Goal: Use online tool/utility: Utilize a website feature to perform a specific function

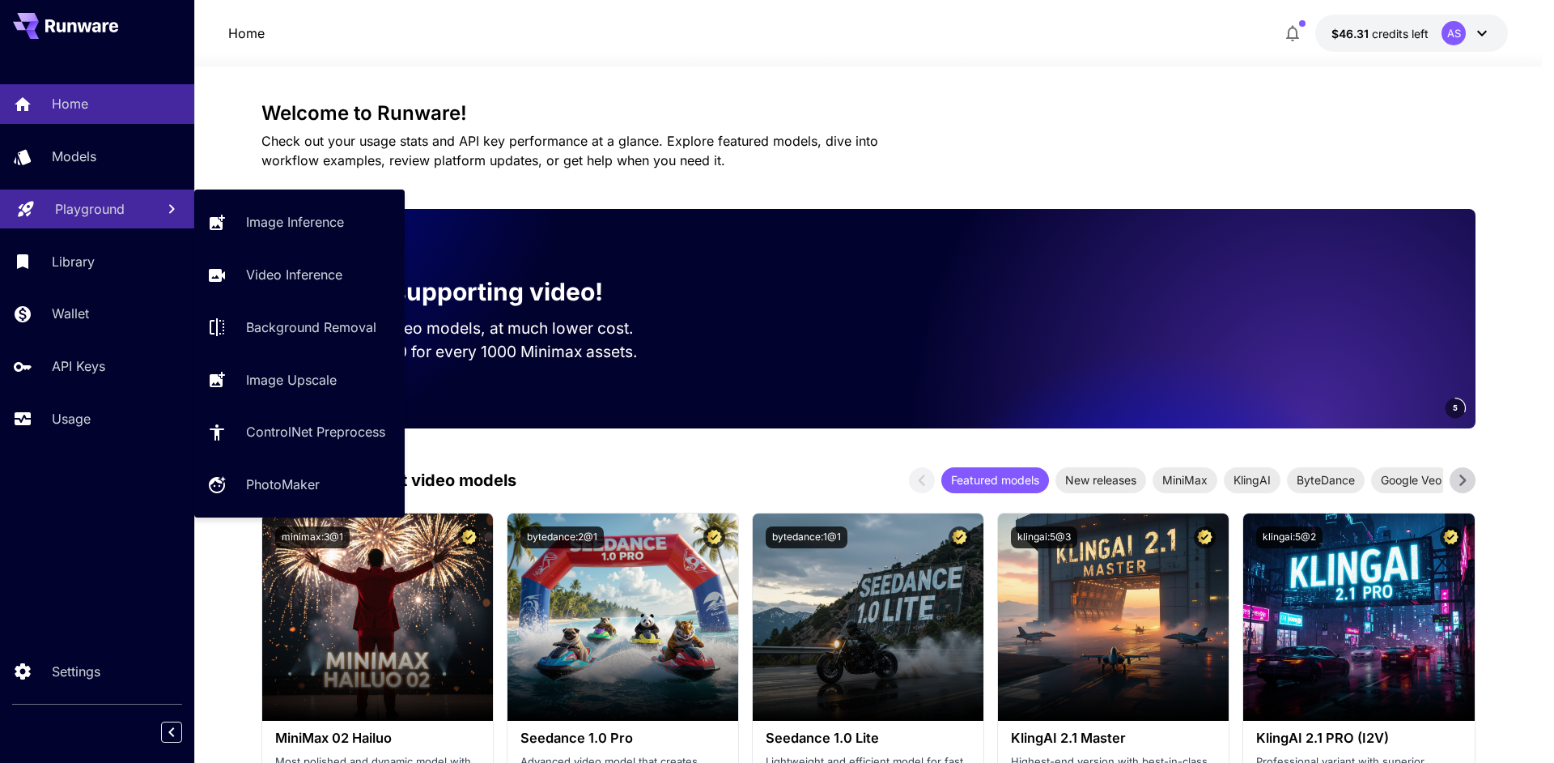
click at [100, 222] on link "Playground" at bounding box center [97, 209] width 194 height 40
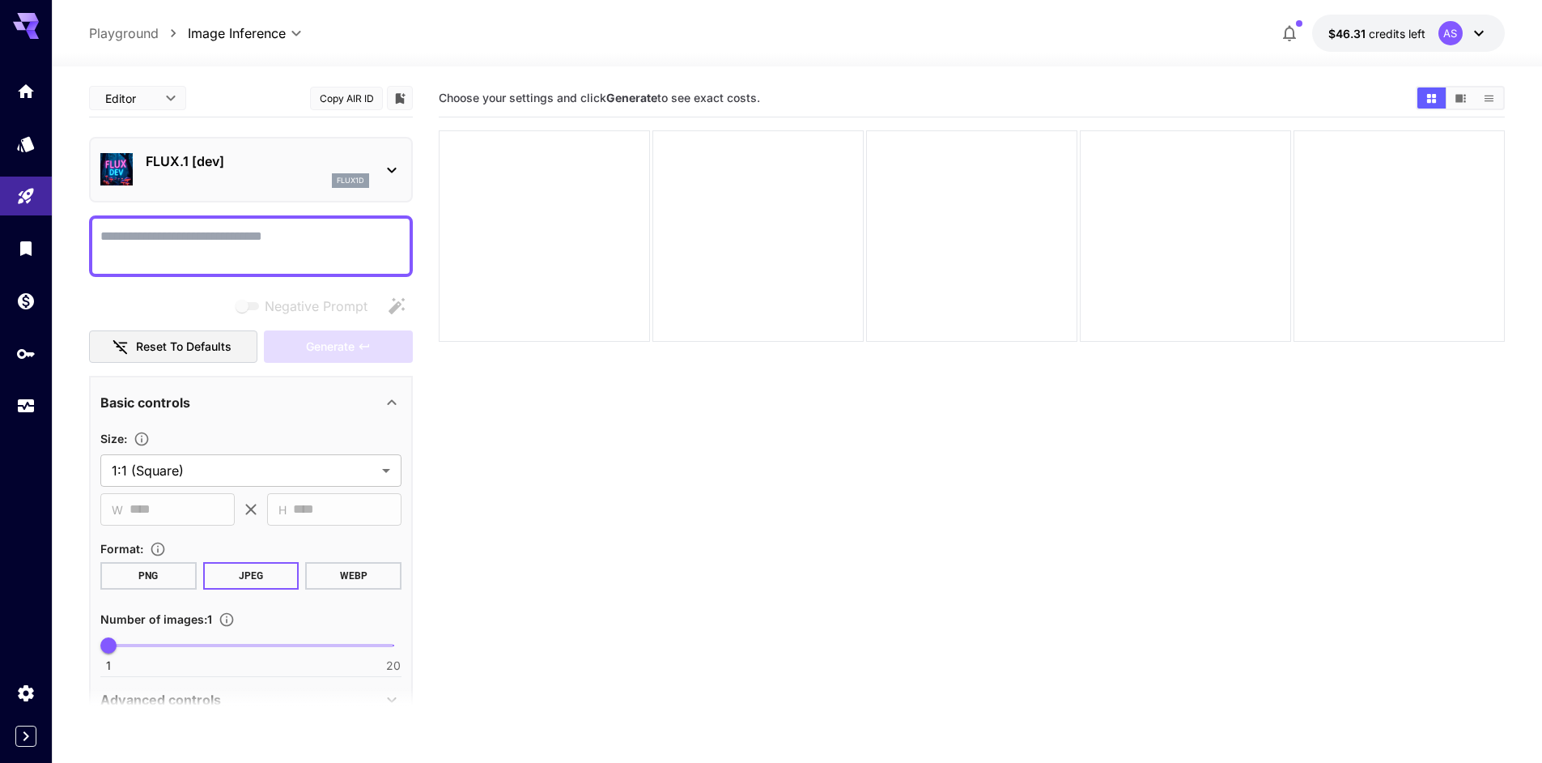
click at [249, 173] on div "flux1d" at bounding box center [257, 180] width 223 height 15
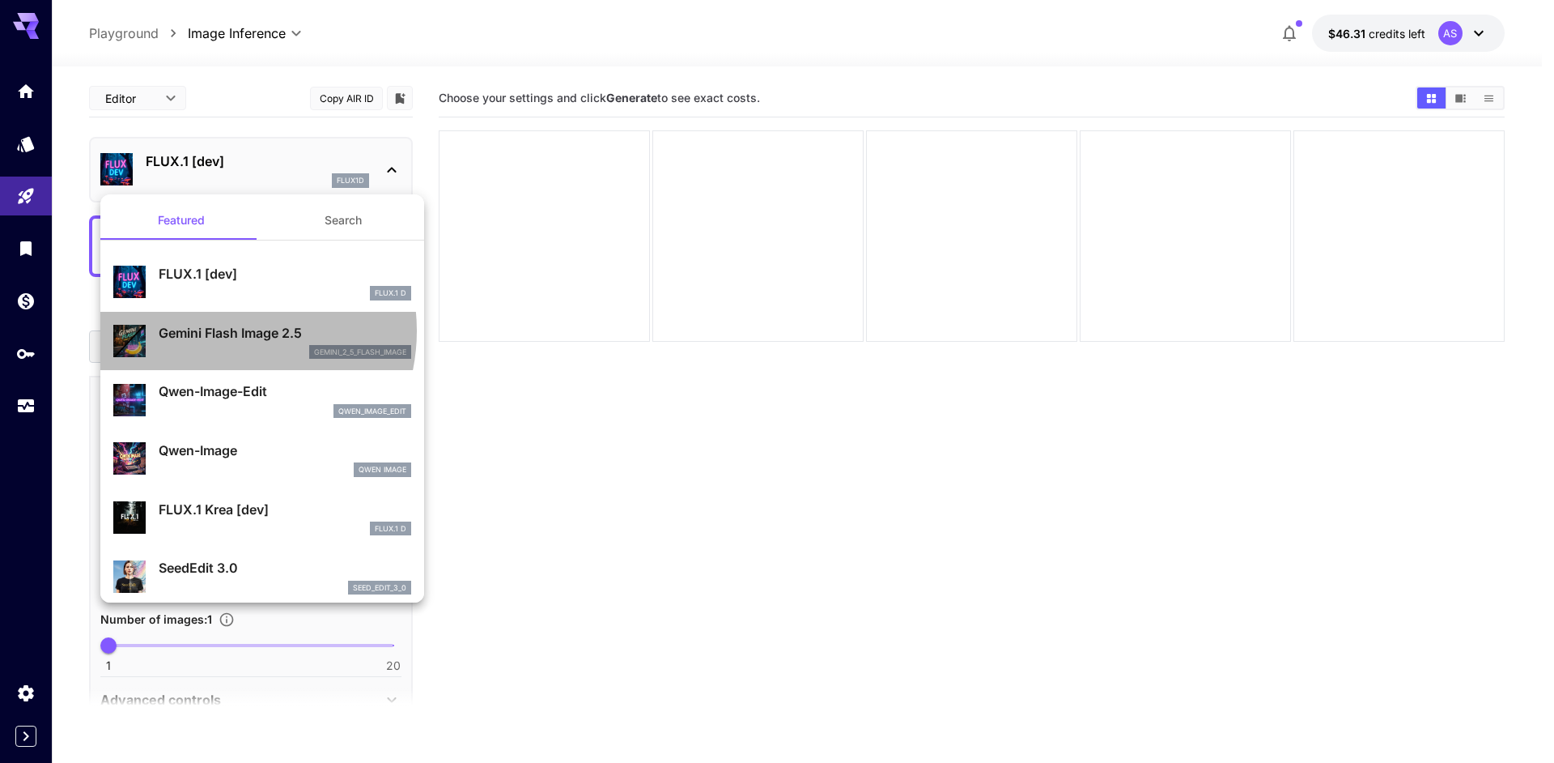
click at [225, 331] on p "Gemini Flash Image 2.5" at bounding box center [285, 332] width 253 height 19
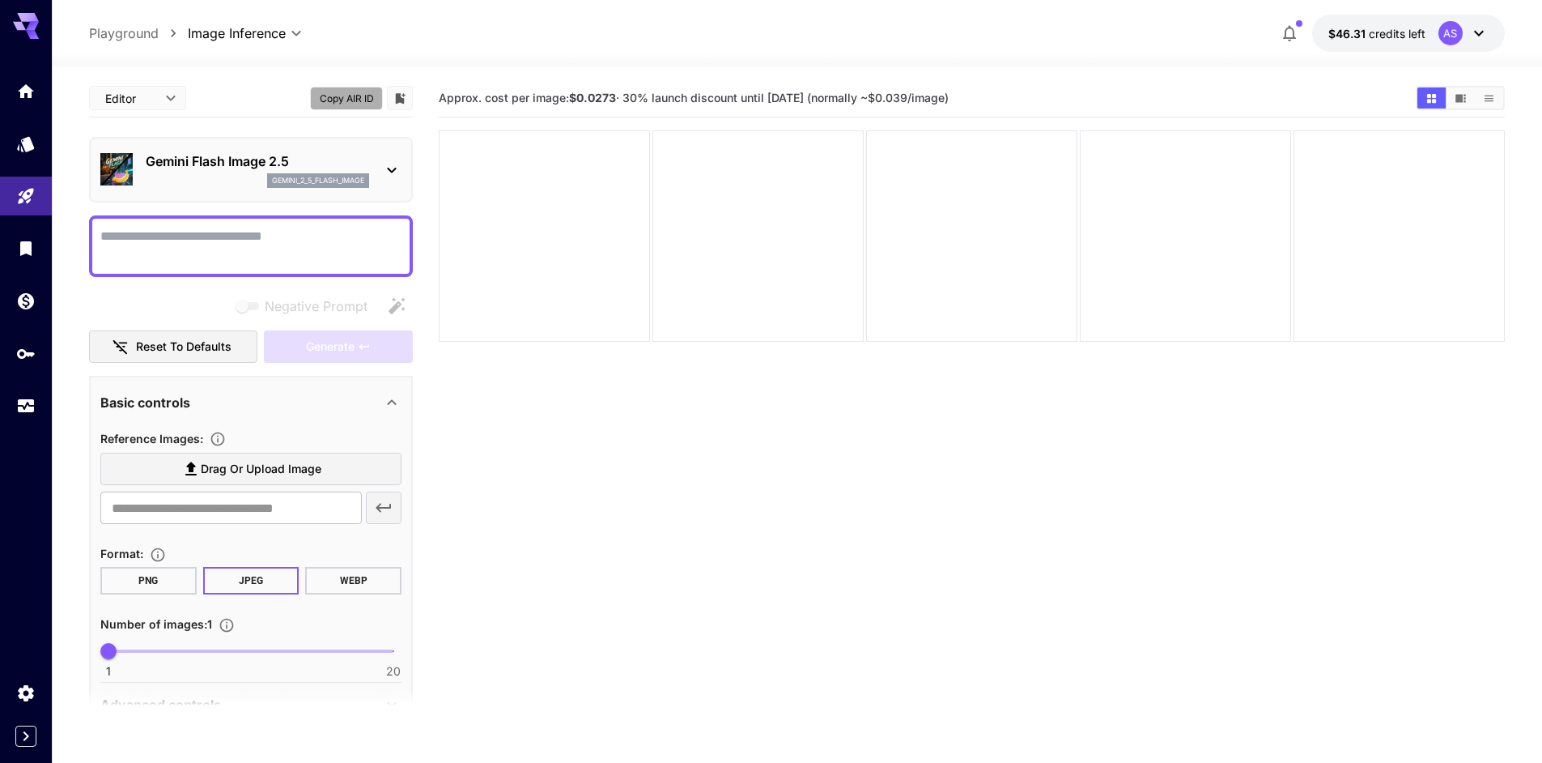
click at [355, 100] on button "Copy AIR ID" at bounding box center [346, 98] width 73 height 23
click at [249, 169] on p "Gemini Flash Image 2.5" at bounding box center [257, 160] width 223 height 19
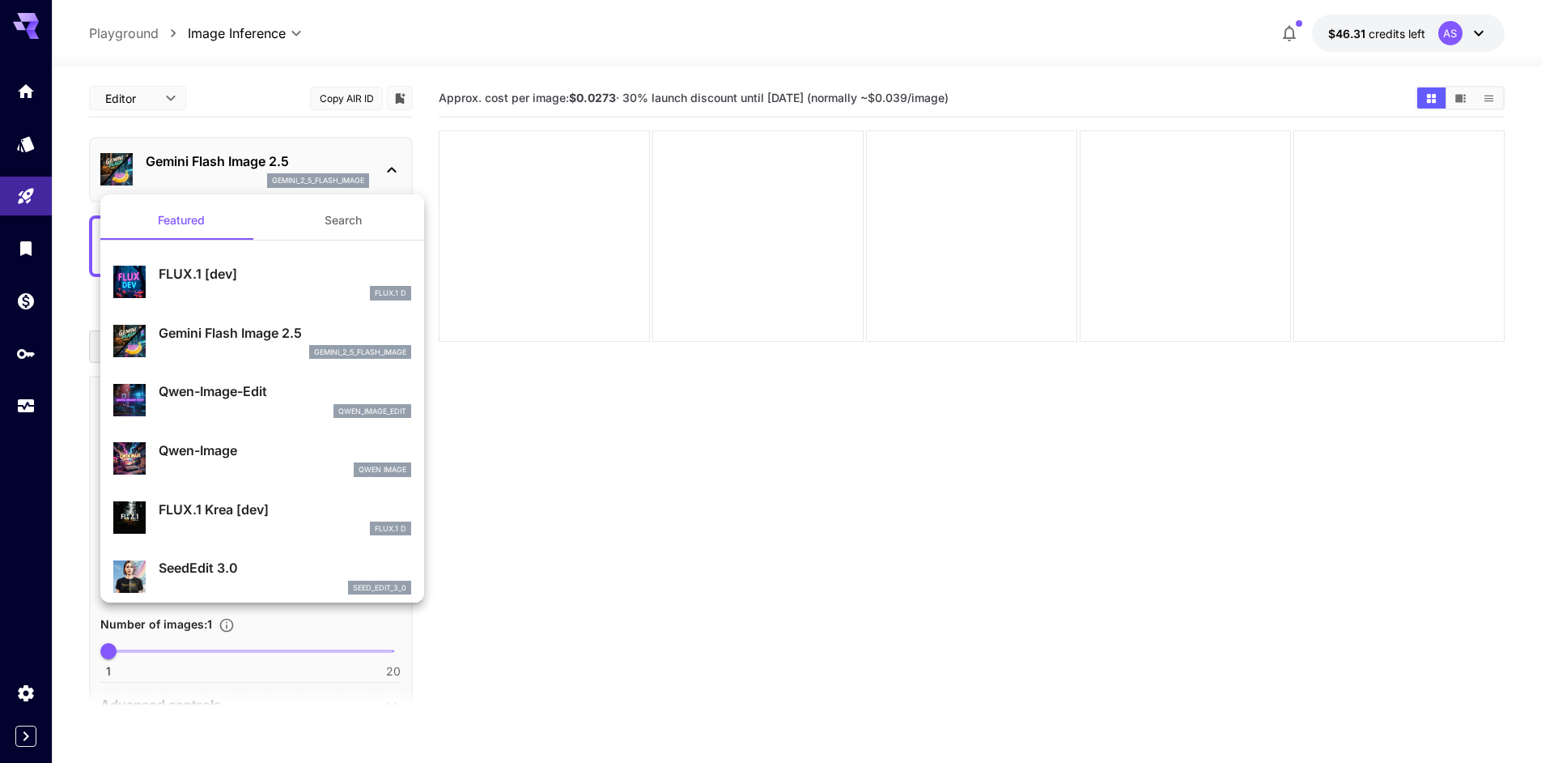
click at [249, 169] on div at bounding box center [777, 381] width 1554 height 763
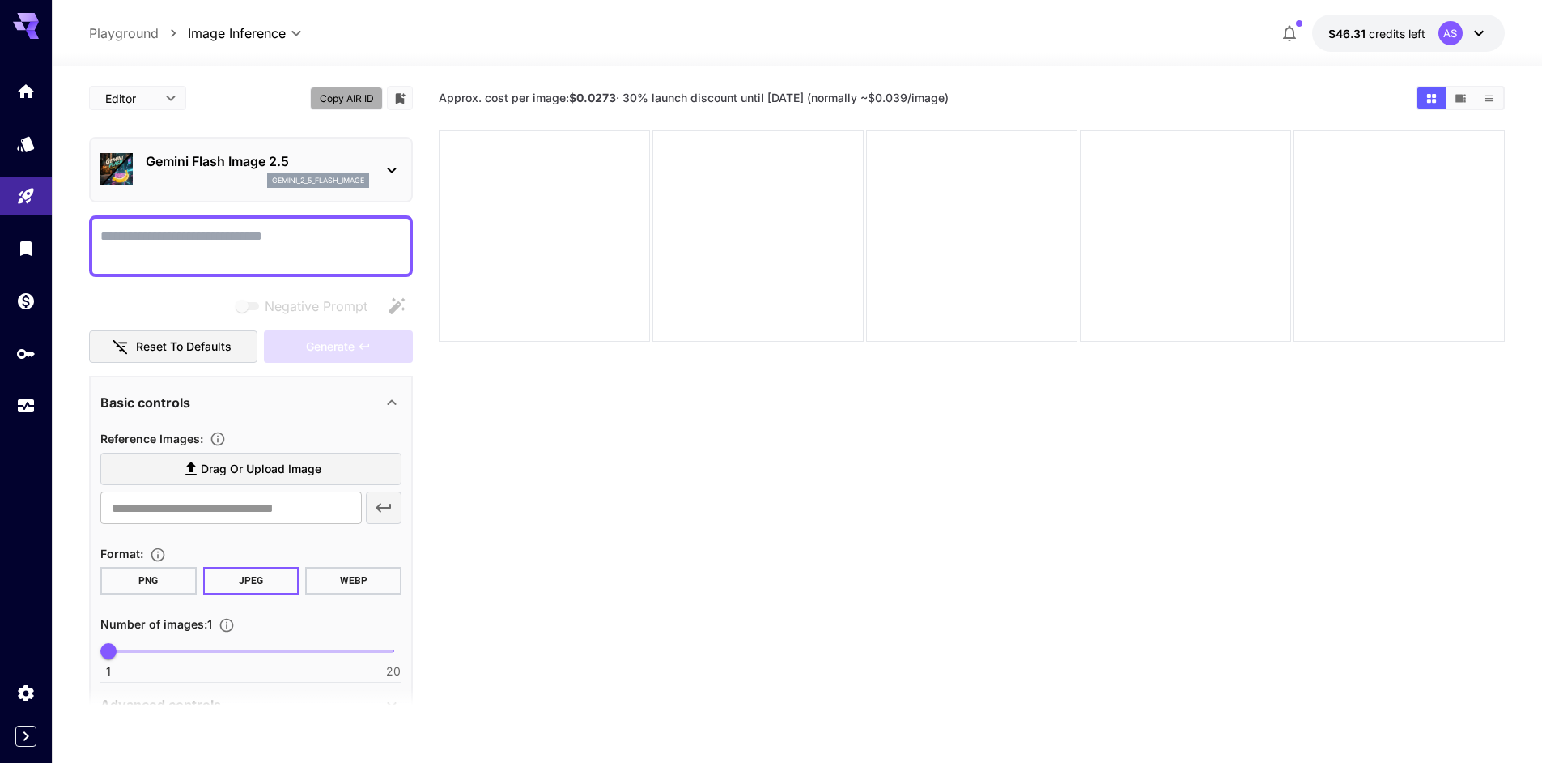
click at [360, 92] on button "Copy AIR ID" at bounding box center [346, 98] width 73 height 23
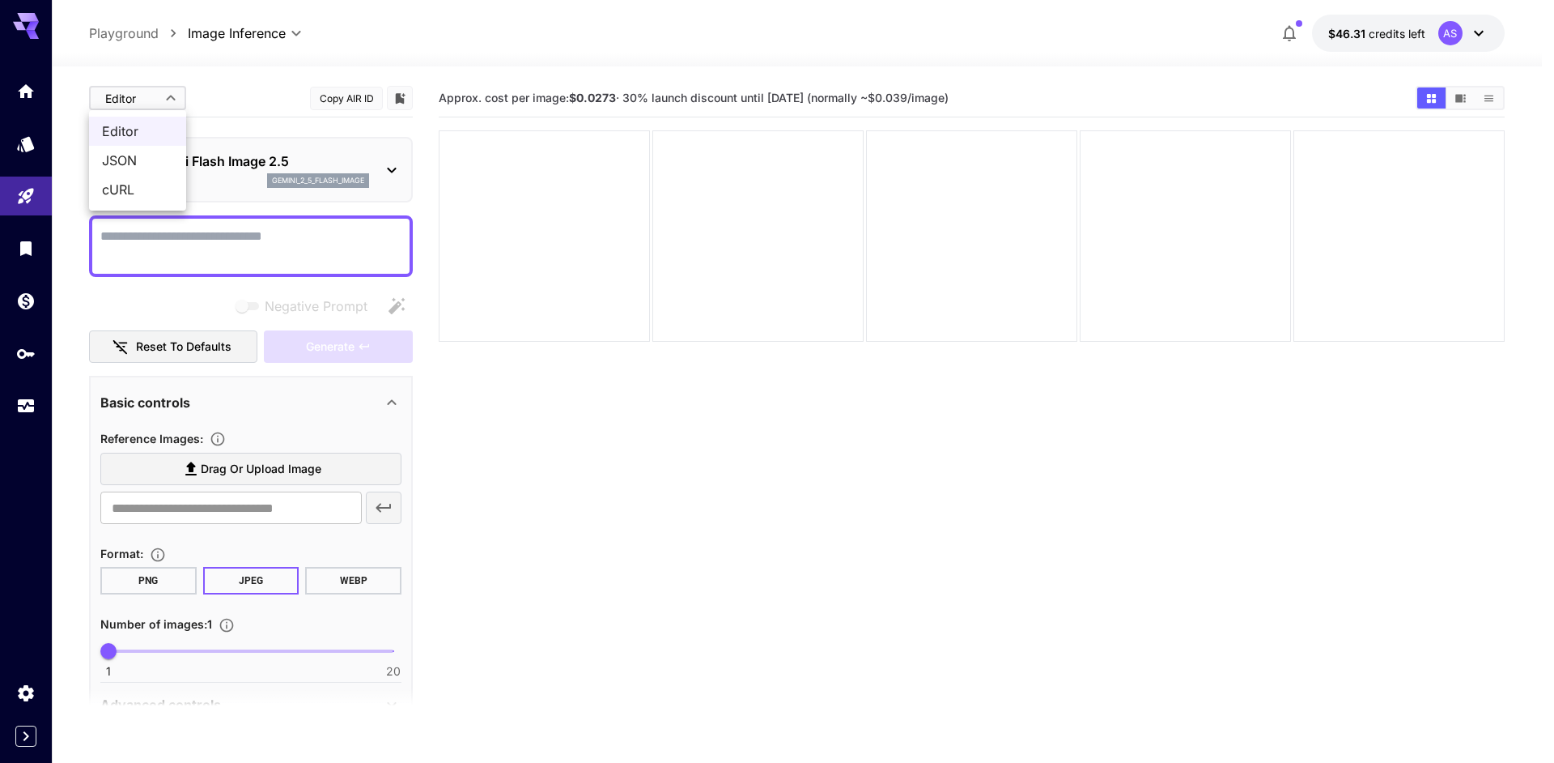
click at [160, 96] on body "**********" at bounding box center [777, 445] width 1554 height 891
click at [148, 156] on span "JSON" at bounding box center [137, 160] width 71 height 19
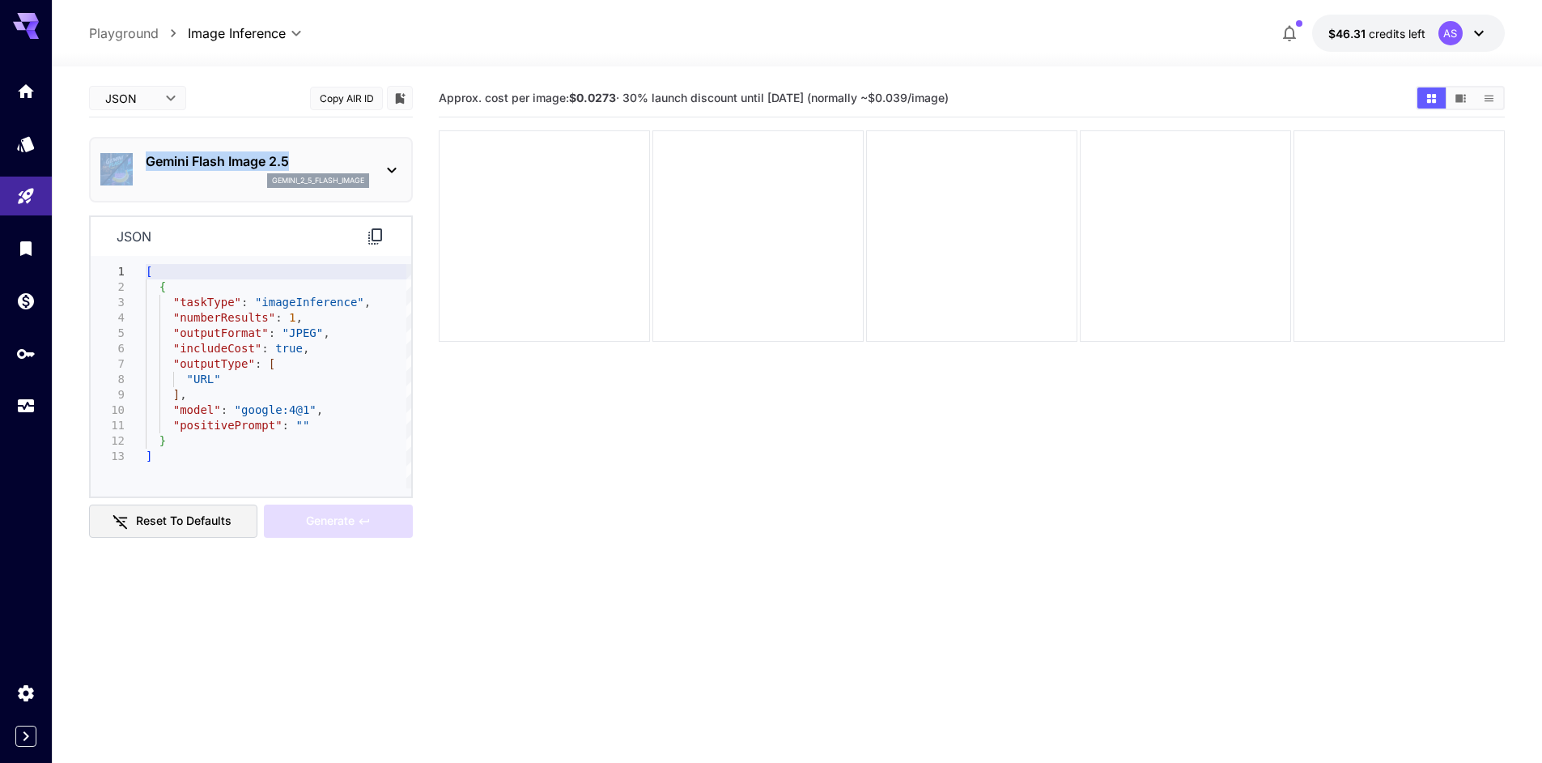
drag, startPoint x: 68, startPoint y: 155, endPoint x: 329, endPoint y: 168, distance: 261.0
click at [329, 168] on section "JSON **** ​ Copy AIR ID Gemini Flash Image 2.5 gemini_2_5_flash_image json 1 2 …" at bounding box center [797, 478] width 1490 height 824
copy div "Gemini Flash Image 2.5"
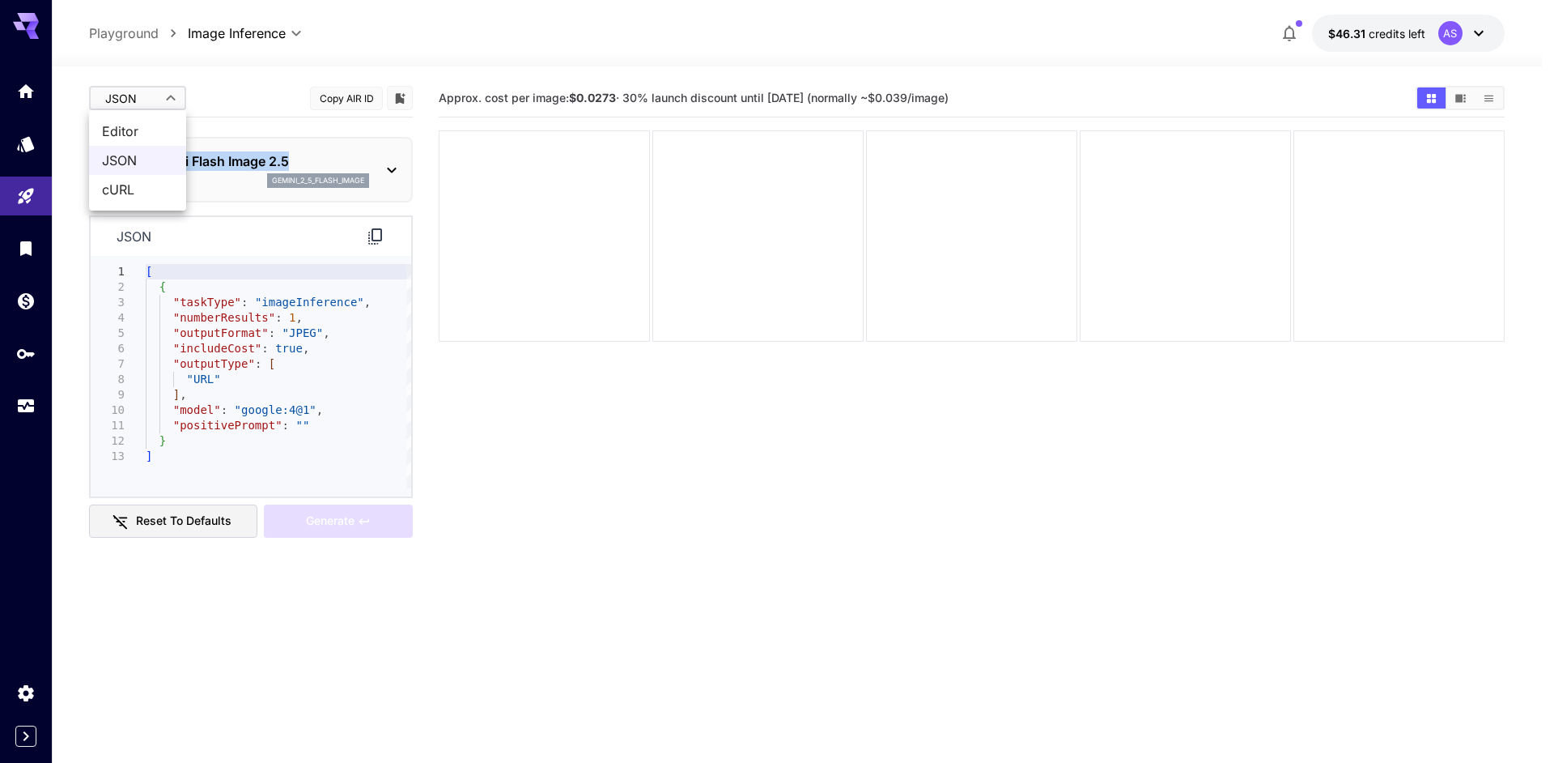
click at [158, 86] on body "**********" at bounding box center [777, 445] width 1554 height 891
click at [149, 128] on span "Editor" at bounding box center [137, 130] width 71 height 19
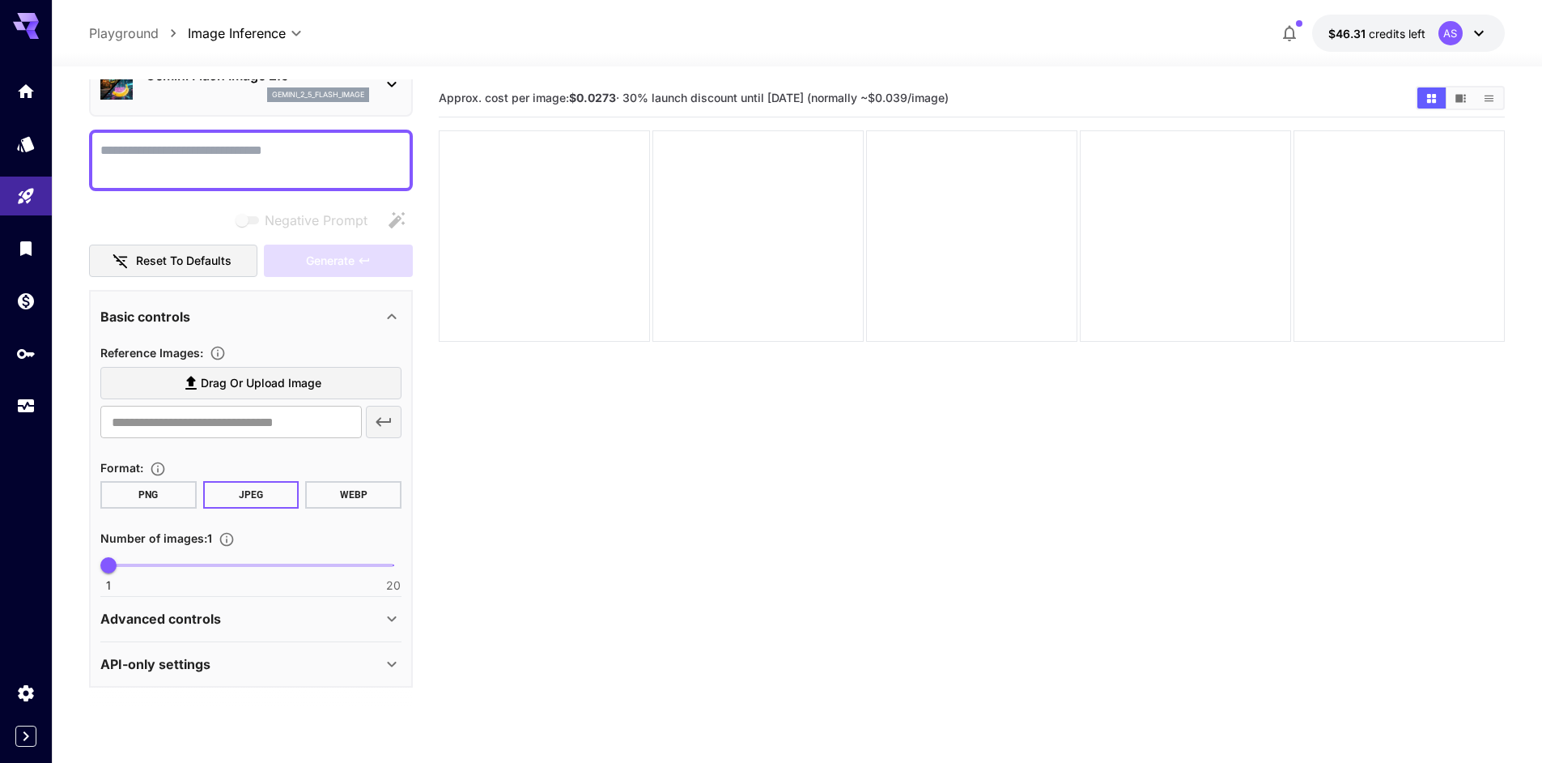
scroll to position [128, 0]
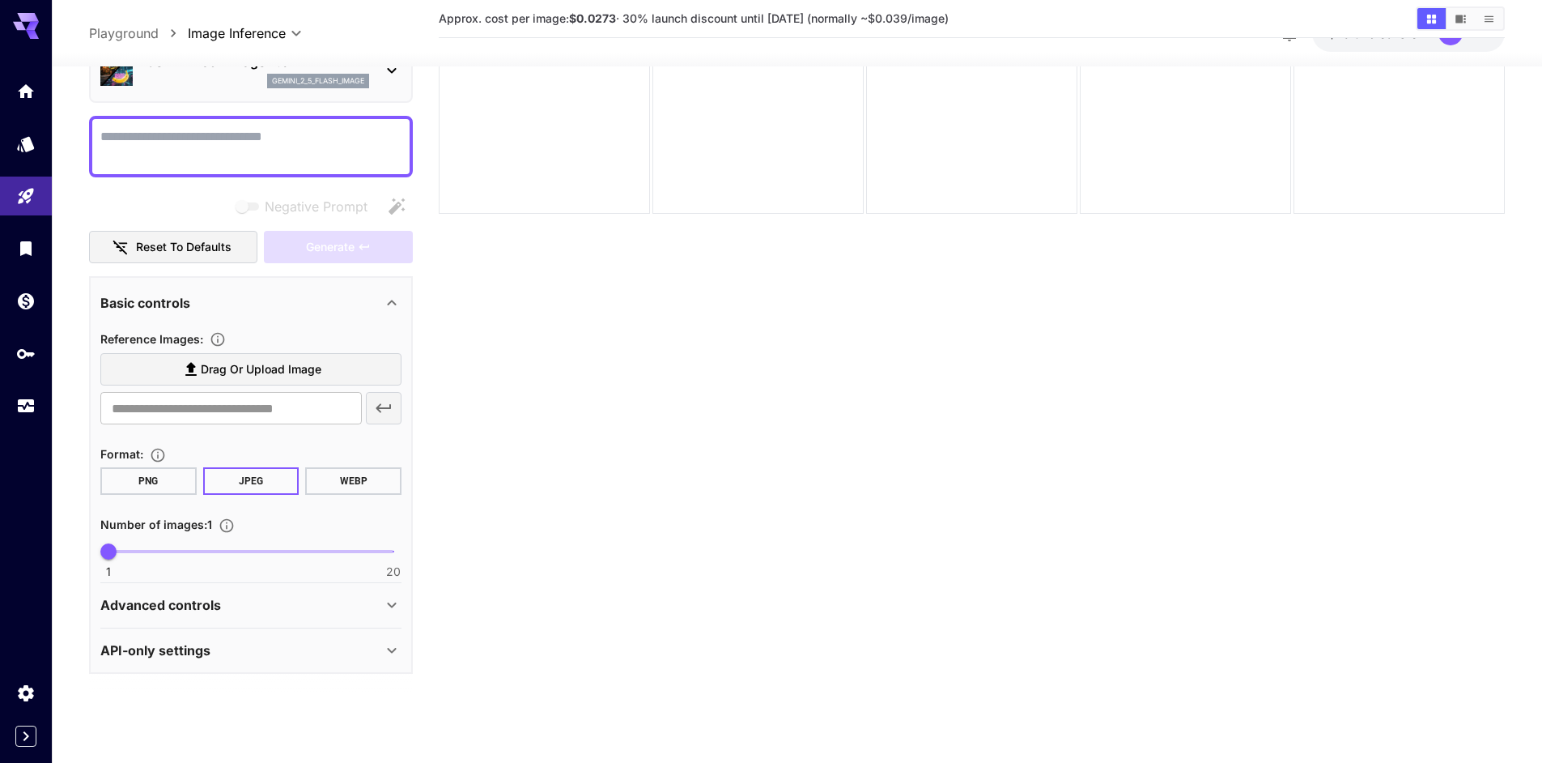
click at [209, 610] on p "Advanced controls" at bounding box center [160, 605] width 121 height 19
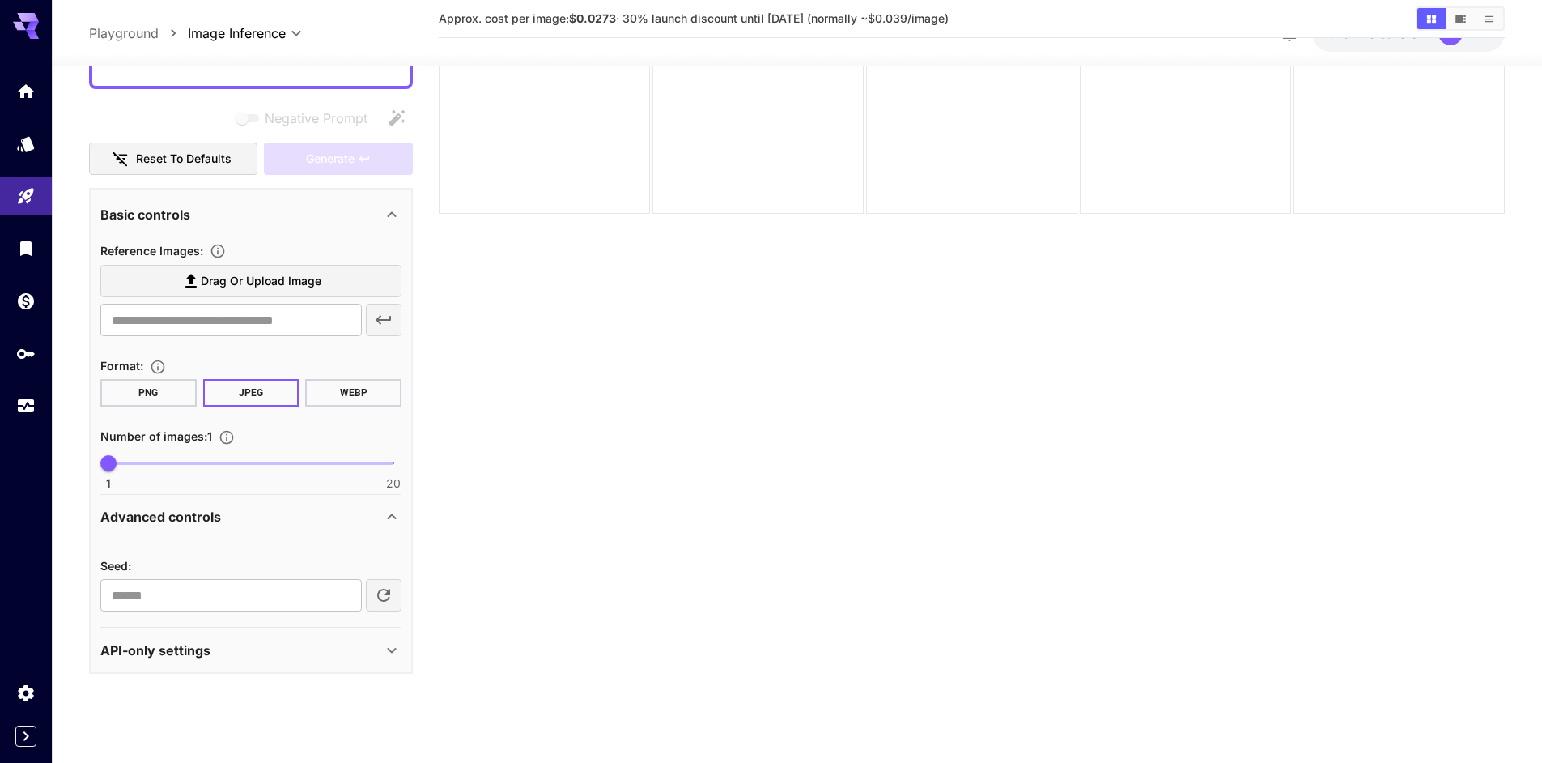
click at [190, 657] on p "API-only settings" at bounding box center [155, 649] width 110 height 19
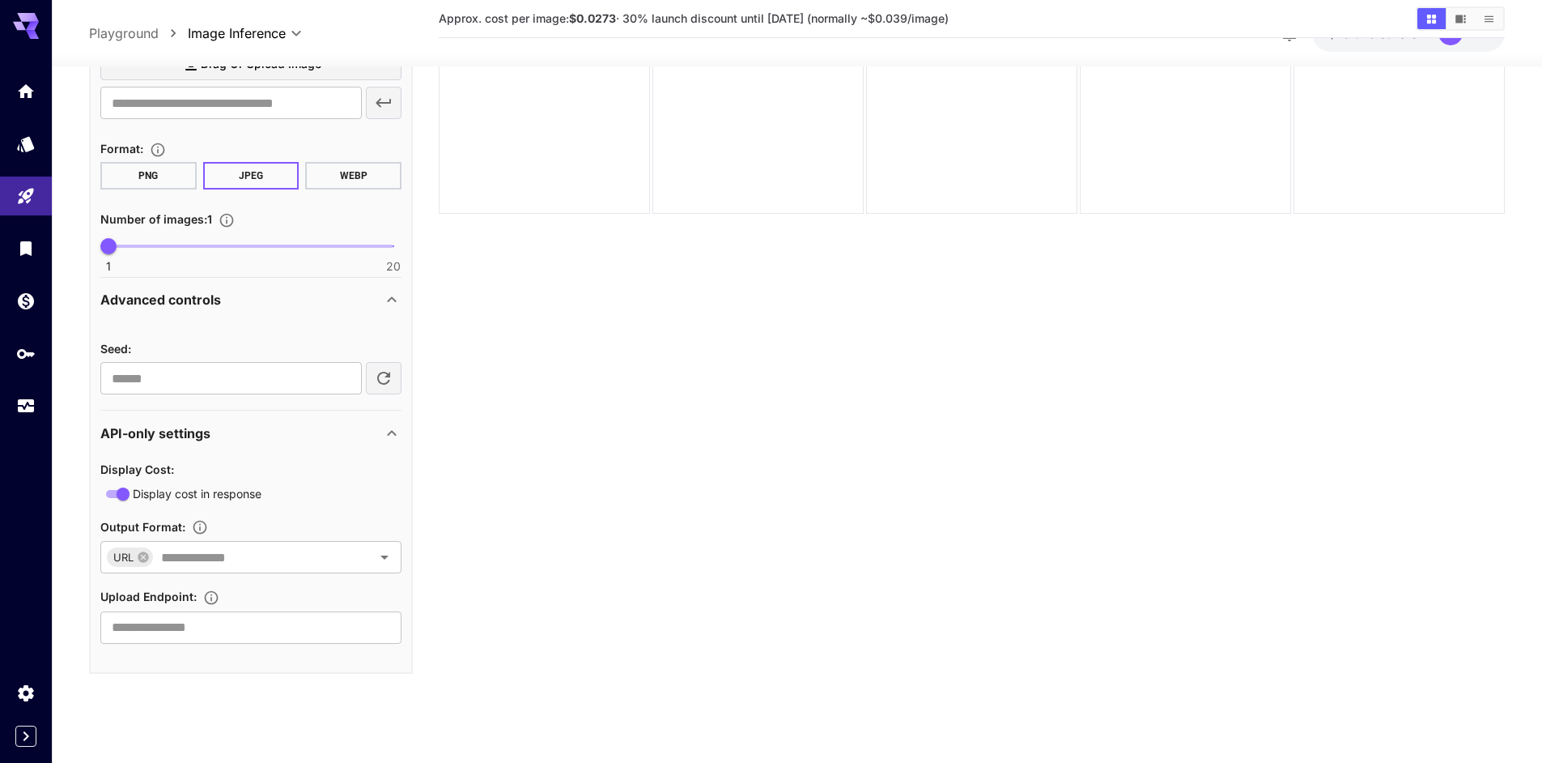
scroll to position [0, 0]
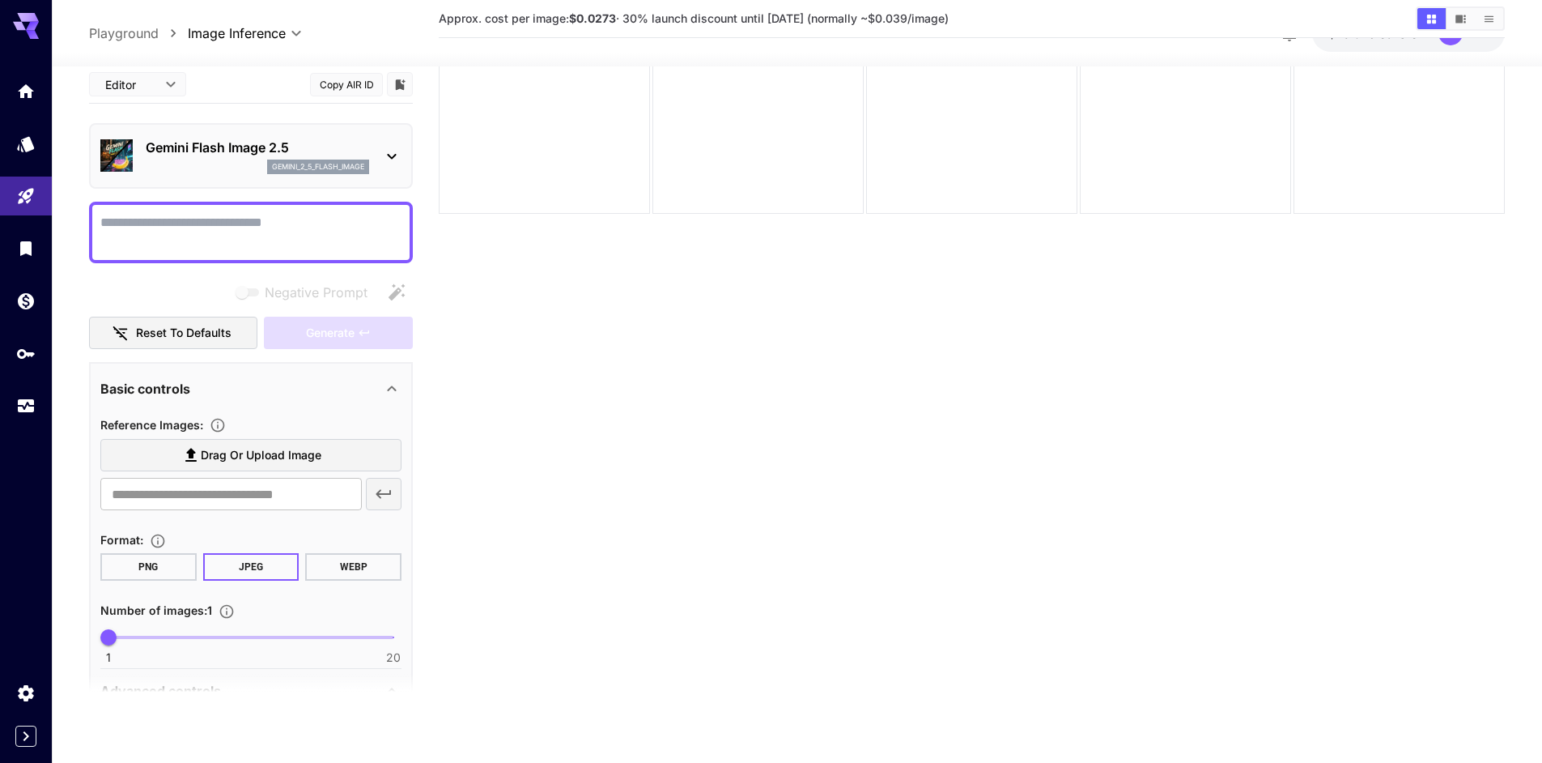
click at [210, 166] on div "gemini_2_5_flash_image" at bounding box center [257, 167] width 223 height 15
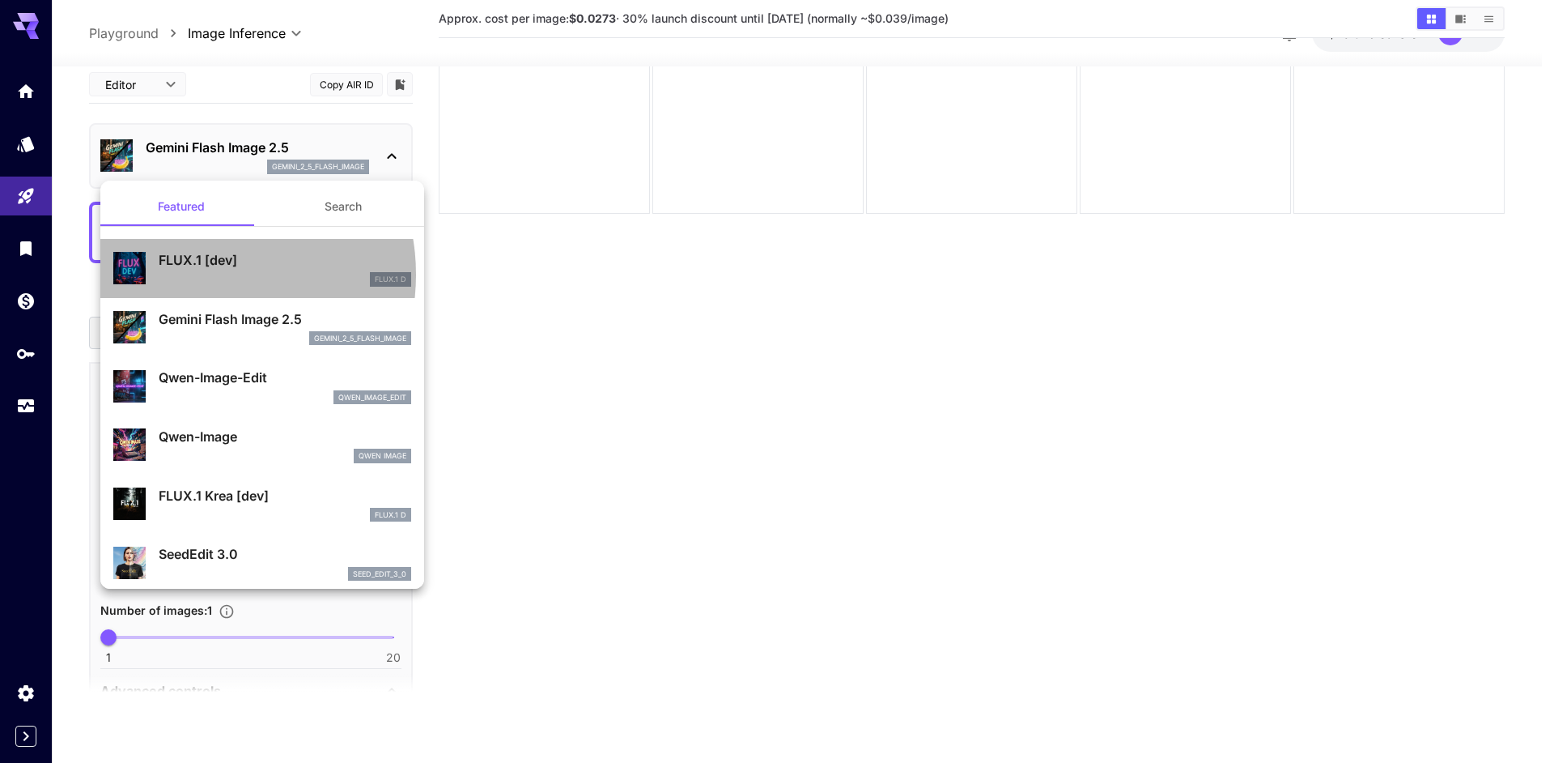
click at [198, 274] on div "FLUX.1 D" at bounding box center [285, 279] width 253 height 15
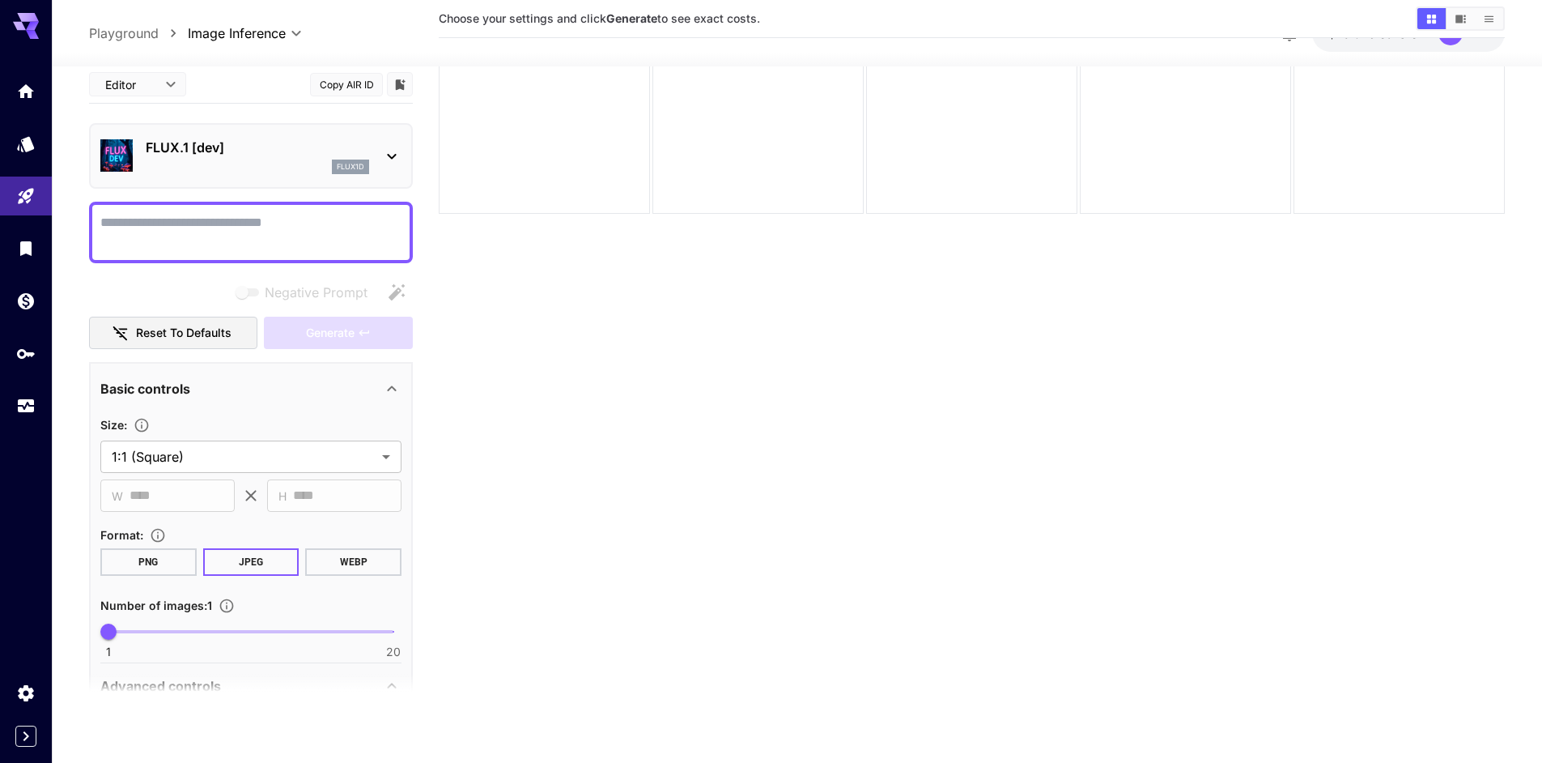
click at [205, 181] on div "FLUX.1 [dev] flux1d" at bounding box center [251, 156] width 324 height 66
click at [223, 151] on p "FLUX.1 [dev]" at bounding box center [257, 147] width 223 height 19
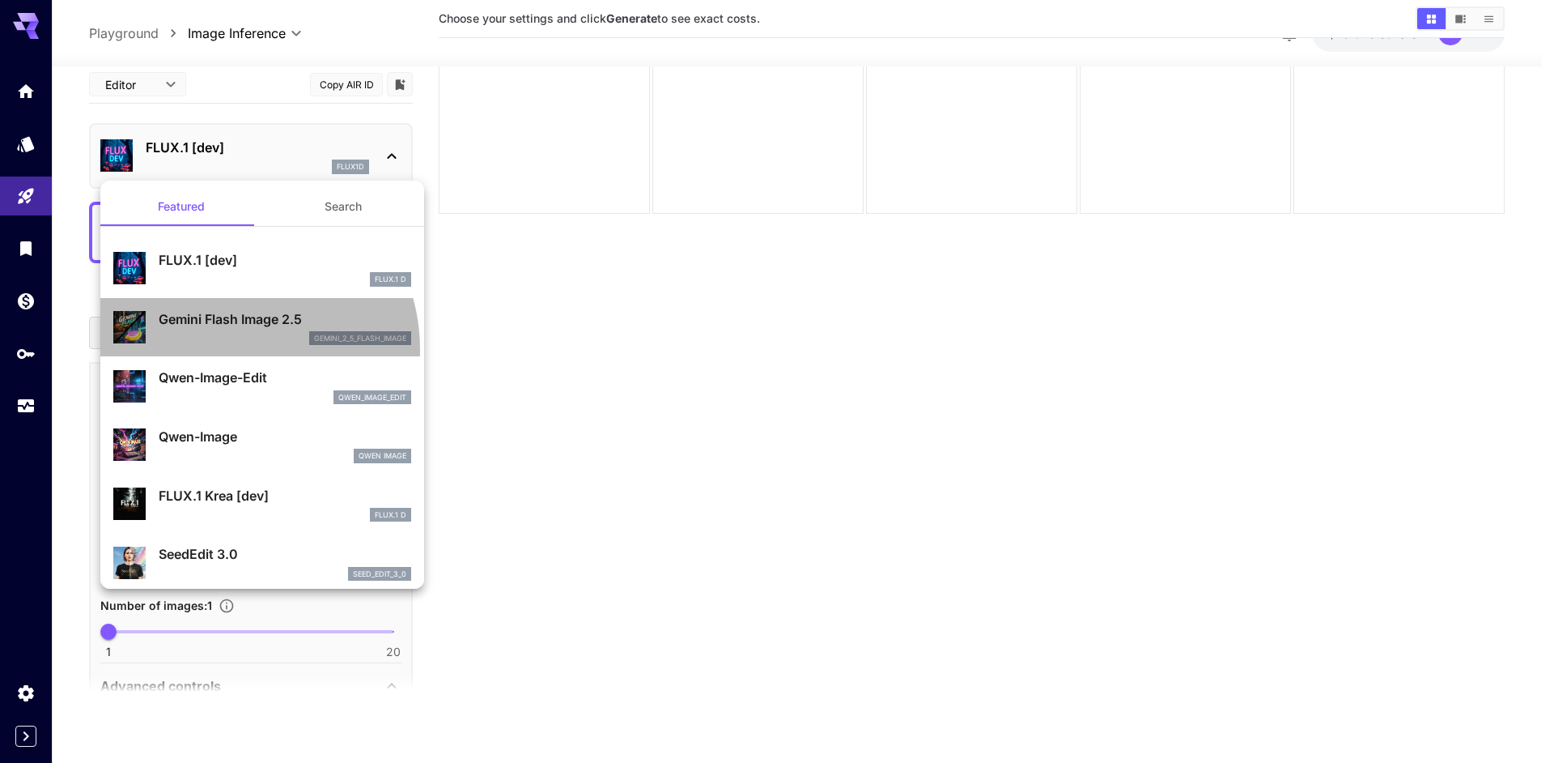
click at [225, 350] on div "Gemini Flash Image 2.5 gemini_2_5_flash_image" at bounding box center [262, 327] width 298 height 49
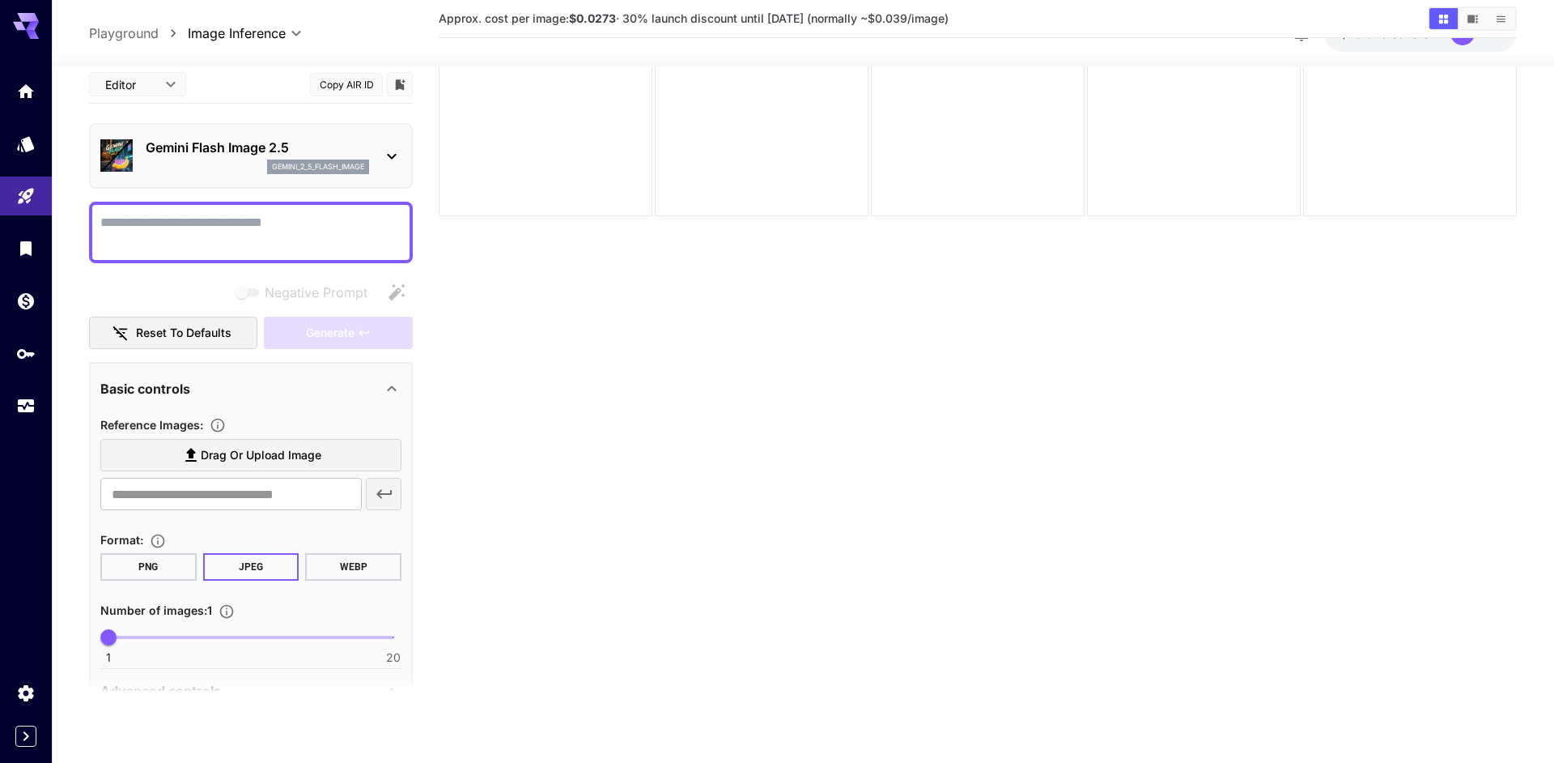
click at [114, 68] on body "**********" at bounding box center [777, 317] width 1554 height 891
click at [148, 144] on span "JSON" at bounding box center [137, 146] width 71 height 19
type input "****"
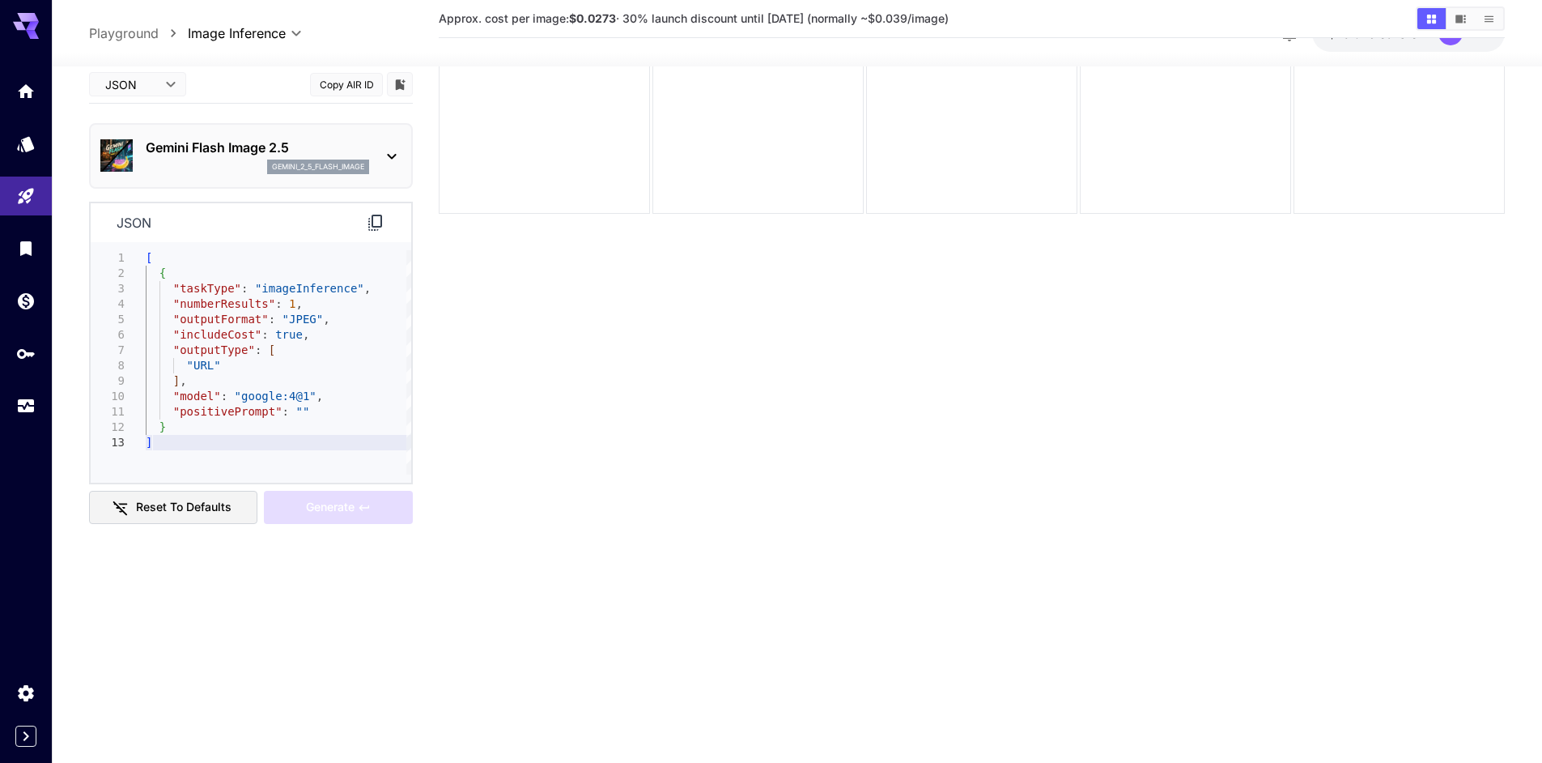
type textarea "**********"
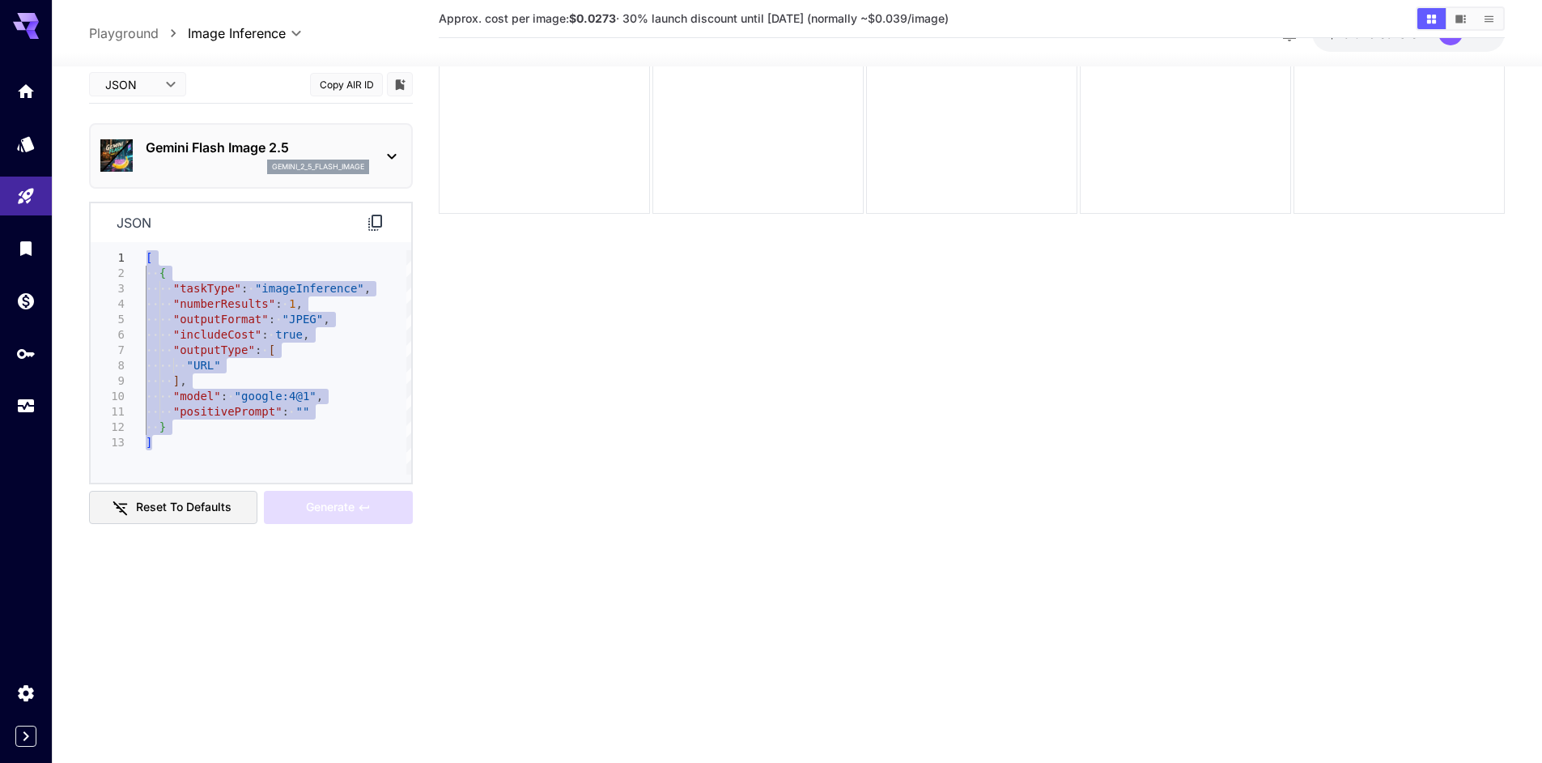
drag, startPoint x: 179, startPoint y: 461, endPoint x: 85, endPoint y: 228, distance: 251.4
click at [146, 251] on div "[ { "taskType" : "imageInference" , "numberResults" : 1 , "outputFormat" : "JPE…" at bounding box center [279, 363] width 266 height 224
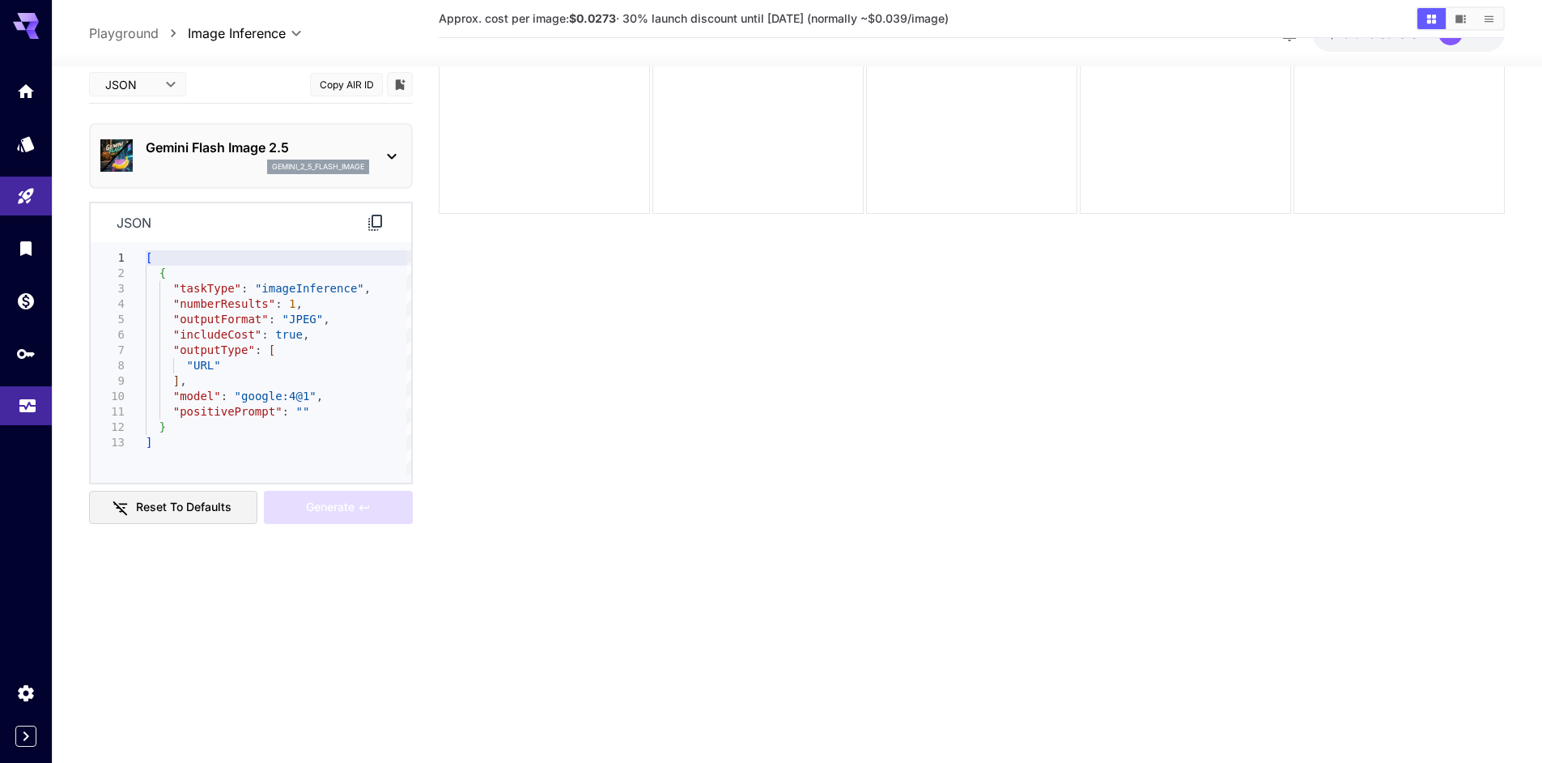
click at [7, 398] on link at bounding box center [26, 406] width 52 height 40
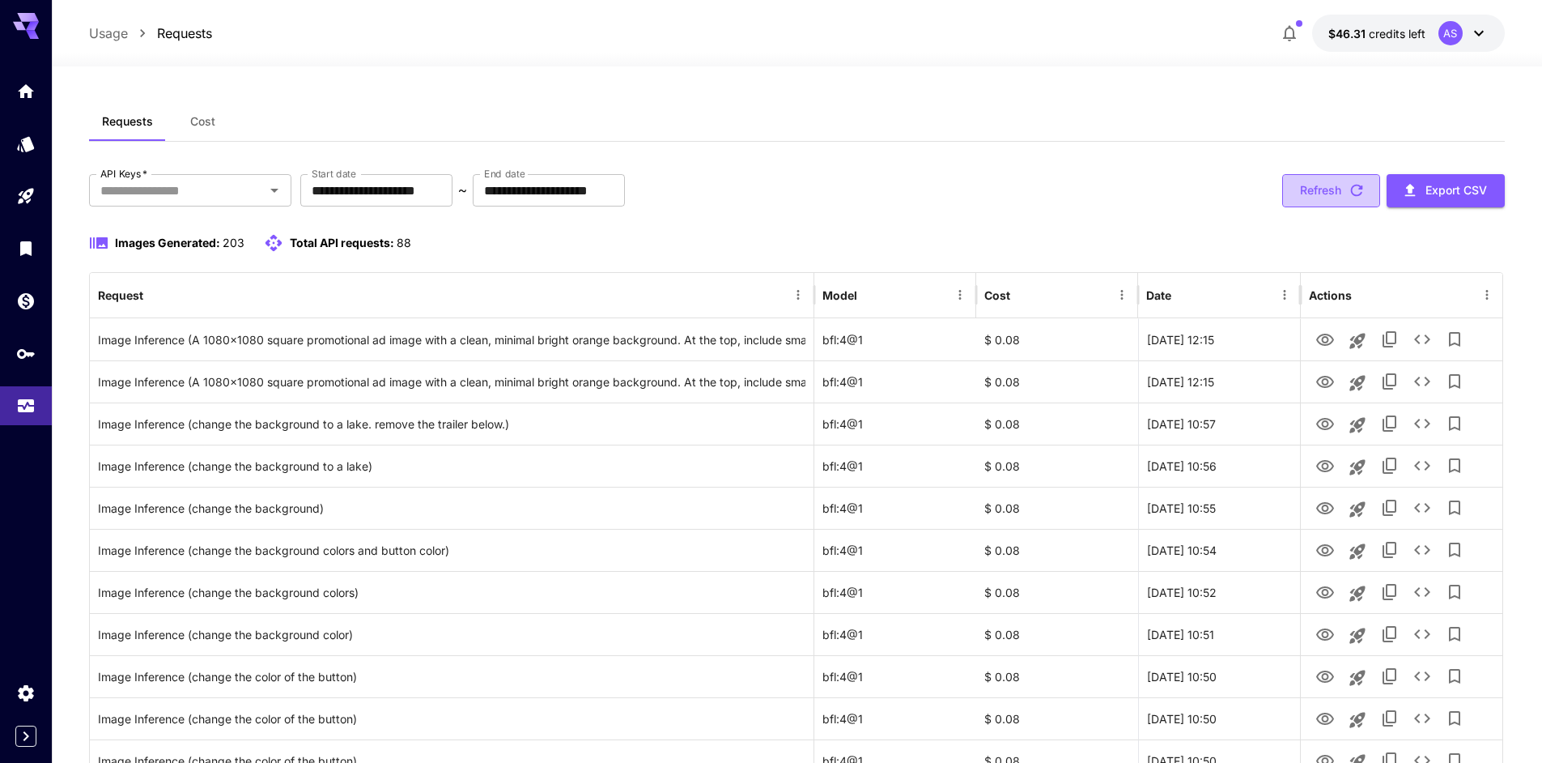
click at [1333, 179] on button "Refresh" at bounding box center [1331, 190] width 98 height 33
click at [425, 59] on div at bounding box center [797, 56] width 1490 height 19
